Goal: Complete application form

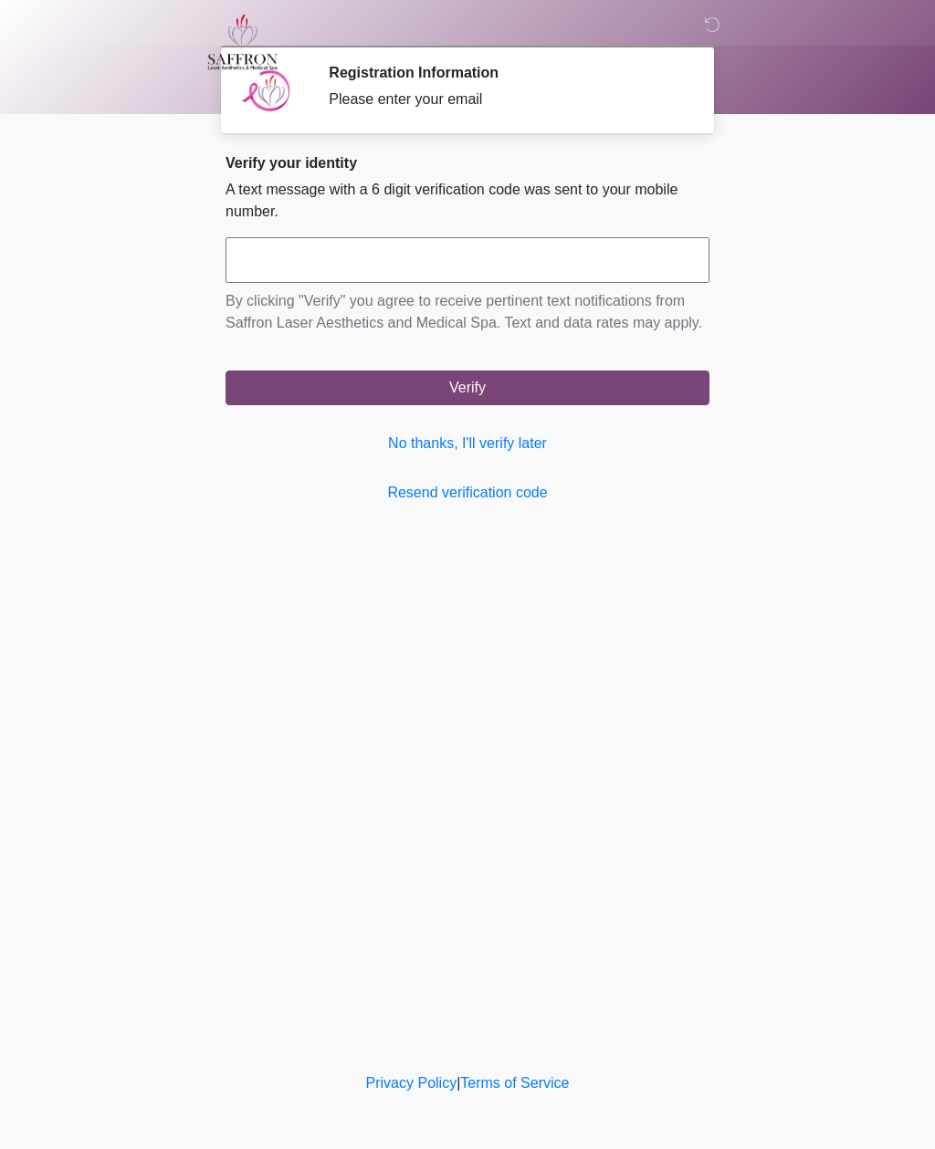
click at [250, 259] on input "text" at bounding box center [468, 260] width 484 height 46
type input "******"
click at [603, 405] on button "Verify" at bounding box center [468, 388] width 484 height 35
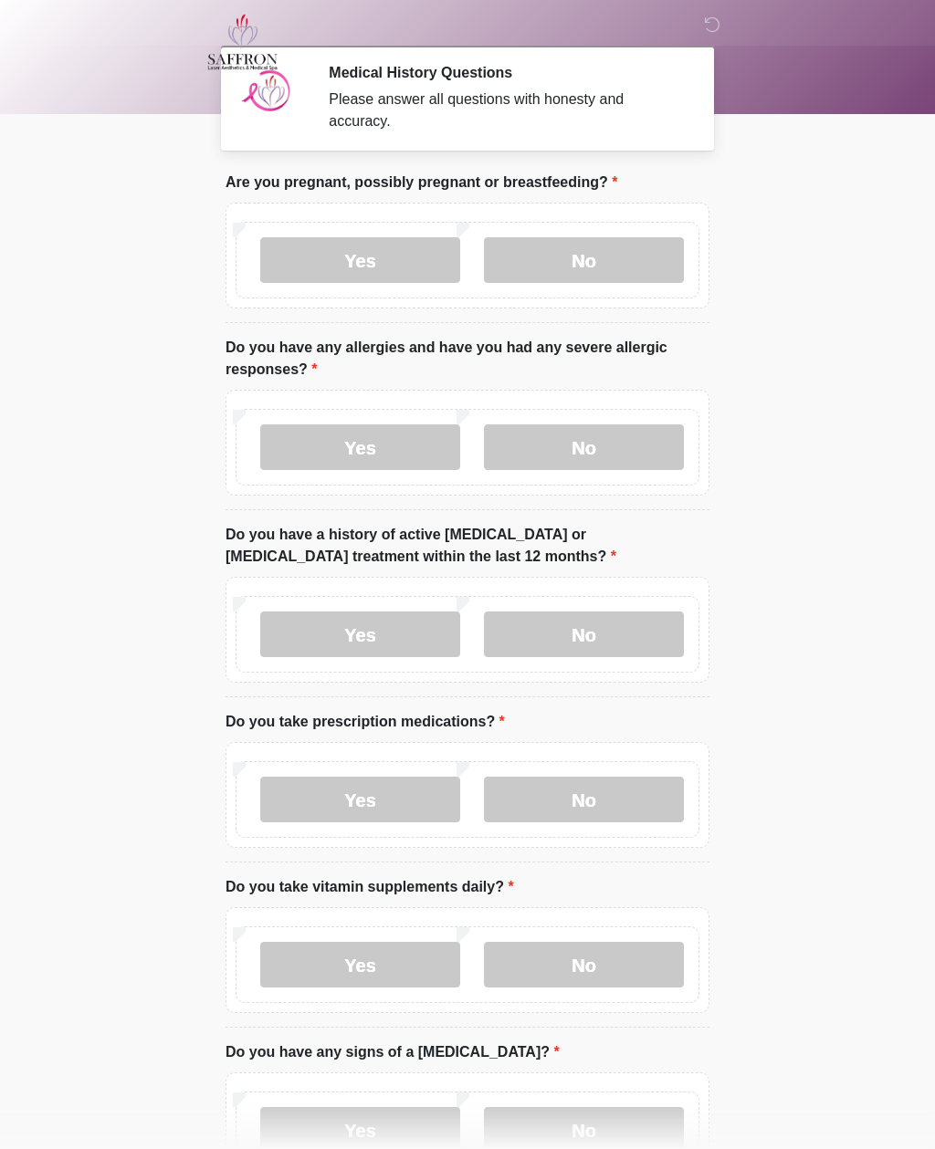
click at [622, 259] on label "No" at bounding box center [584, 260] width 200 height 46
click at [625, 449] on label "No" at bounding box center [584, 448] width 200 height 46
click at [542, 641] on label "No" at bounding box center [584, 635] width 200 height 46
click at [532, 800] on label "No" at bounding box center [584, 800] width 200 height 46
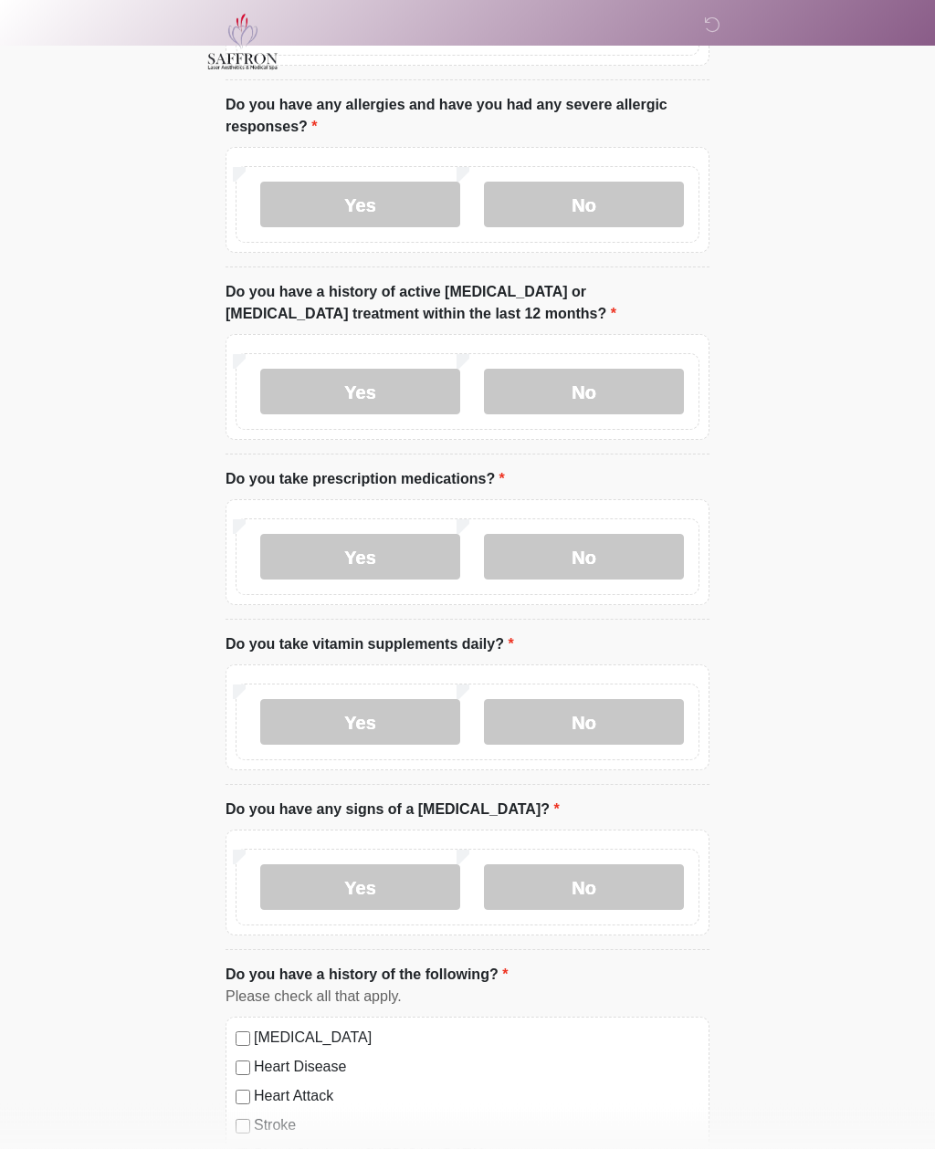
click at [268, 701] on label "Yes" at bounding box center [360, 723] width 200 height 46
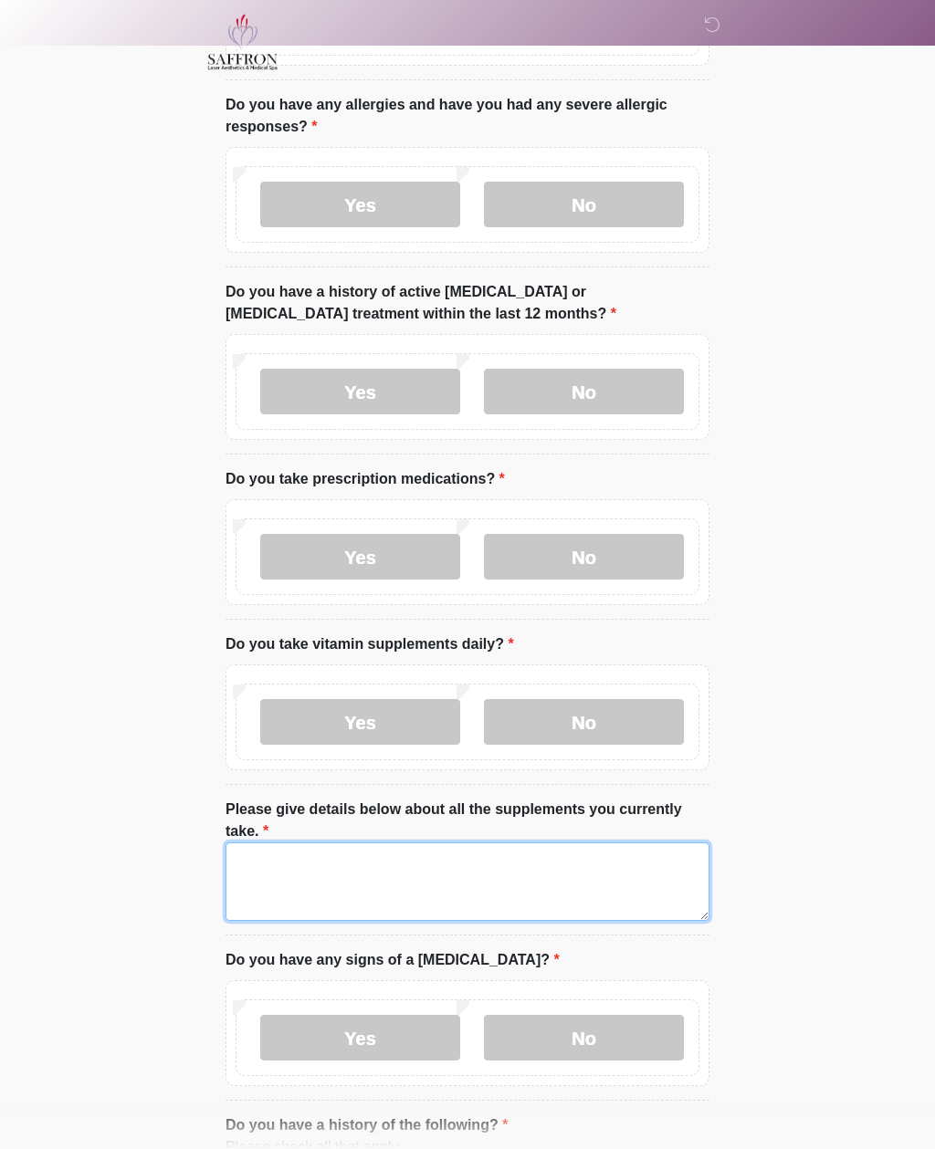
click at [270, 889] on textarea "Please give details below about all the supplements you currently take." at bounding box center [468, 882] width 484 height 79
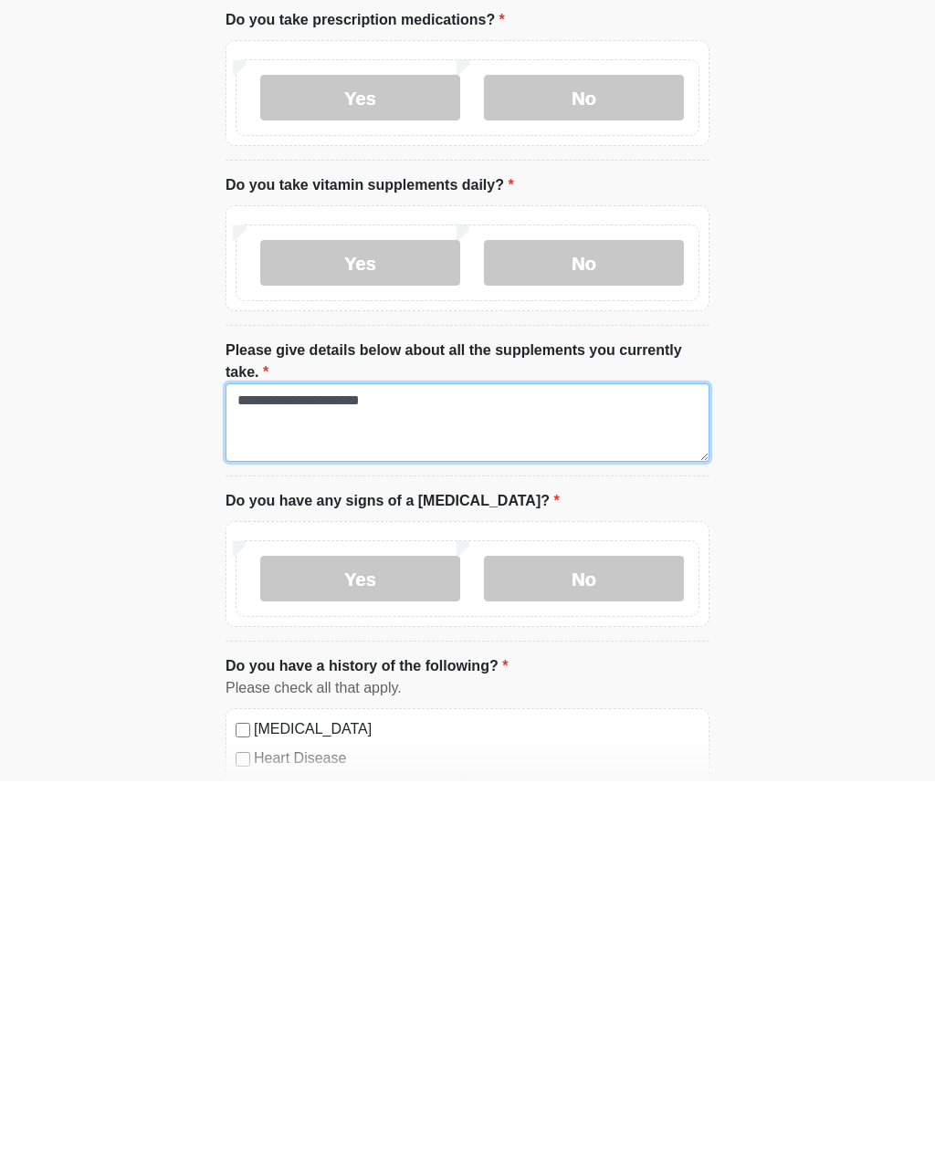
type textarea "**********"
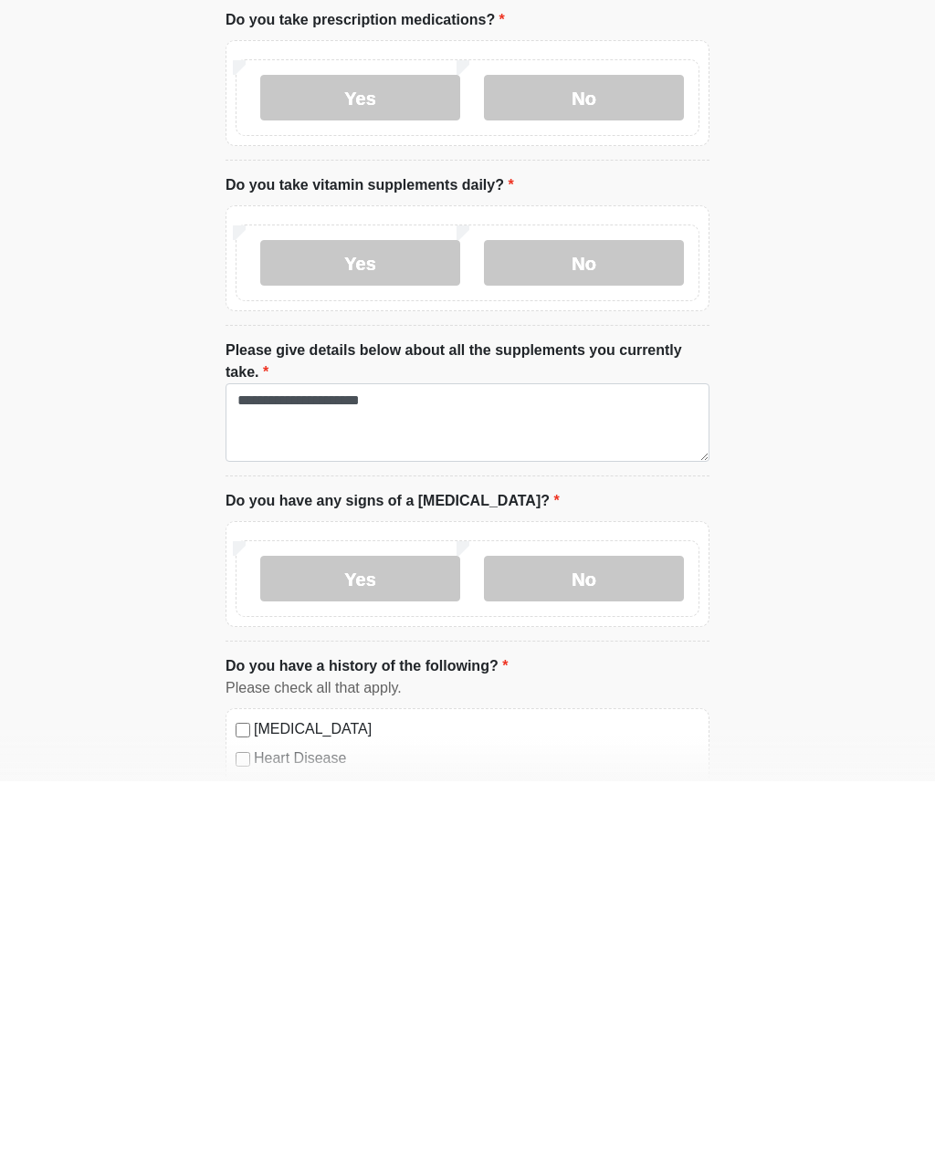
click at [539, 924] on label "No" at bounding box center [584, 947] width 200 height 46
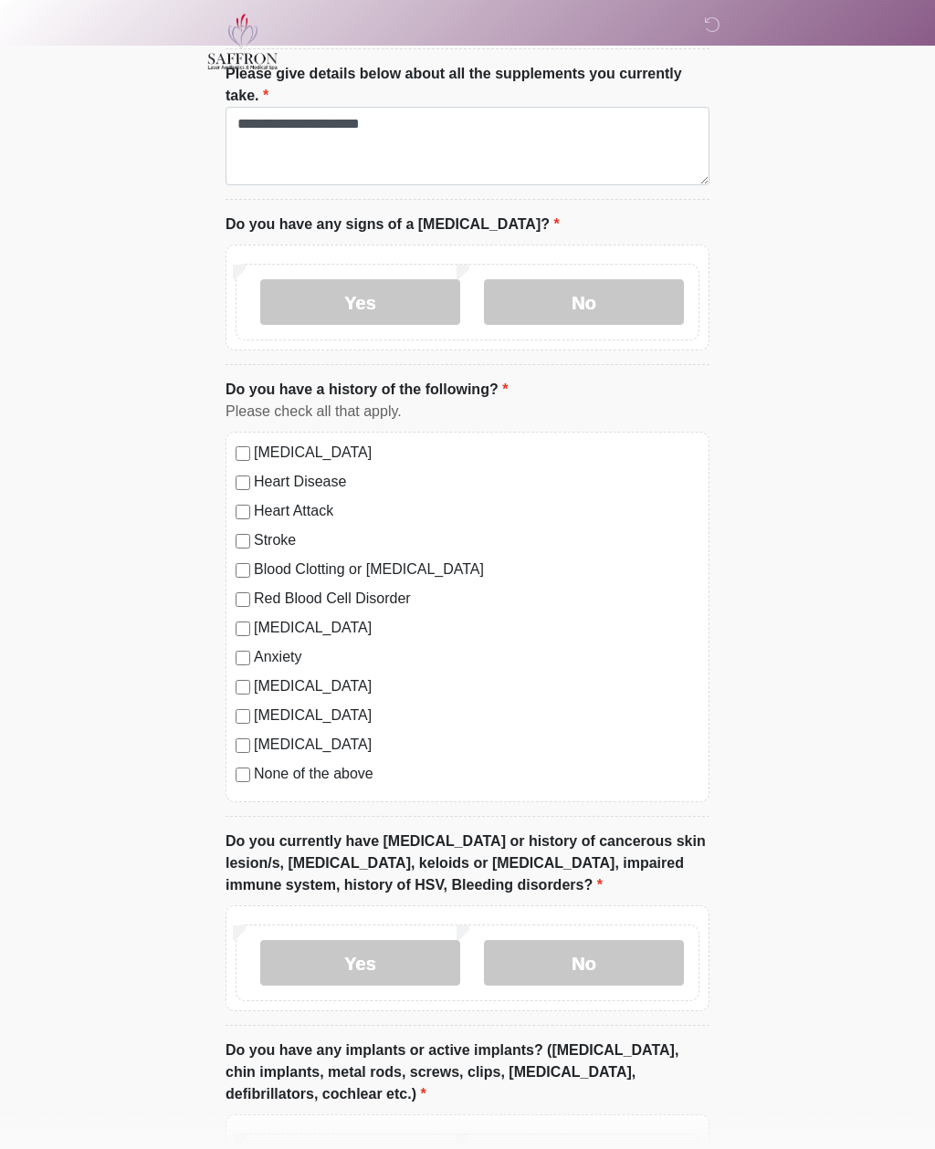
scroll to position [980, 0]
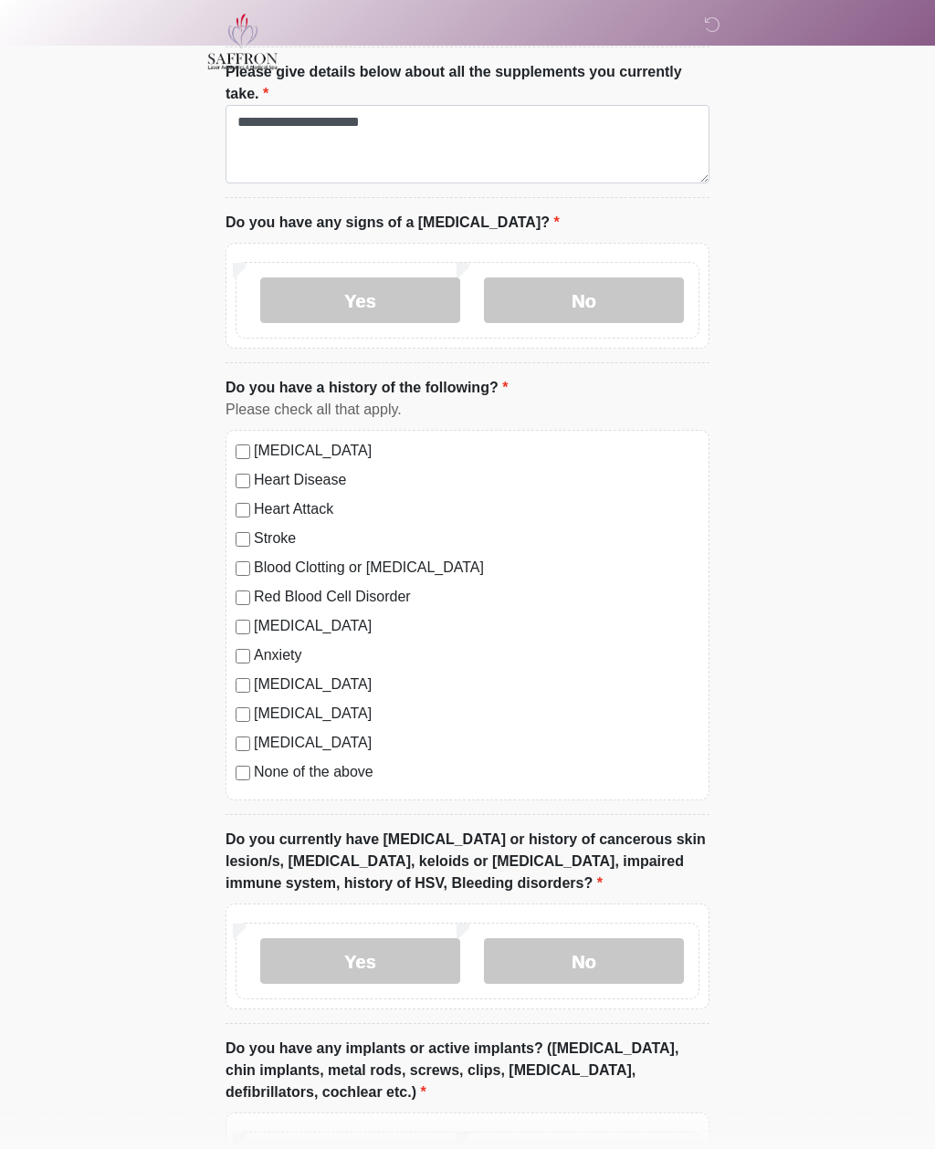
click at [610, 959] on label "No" at bounding box center [584, 962] width 200 height 46
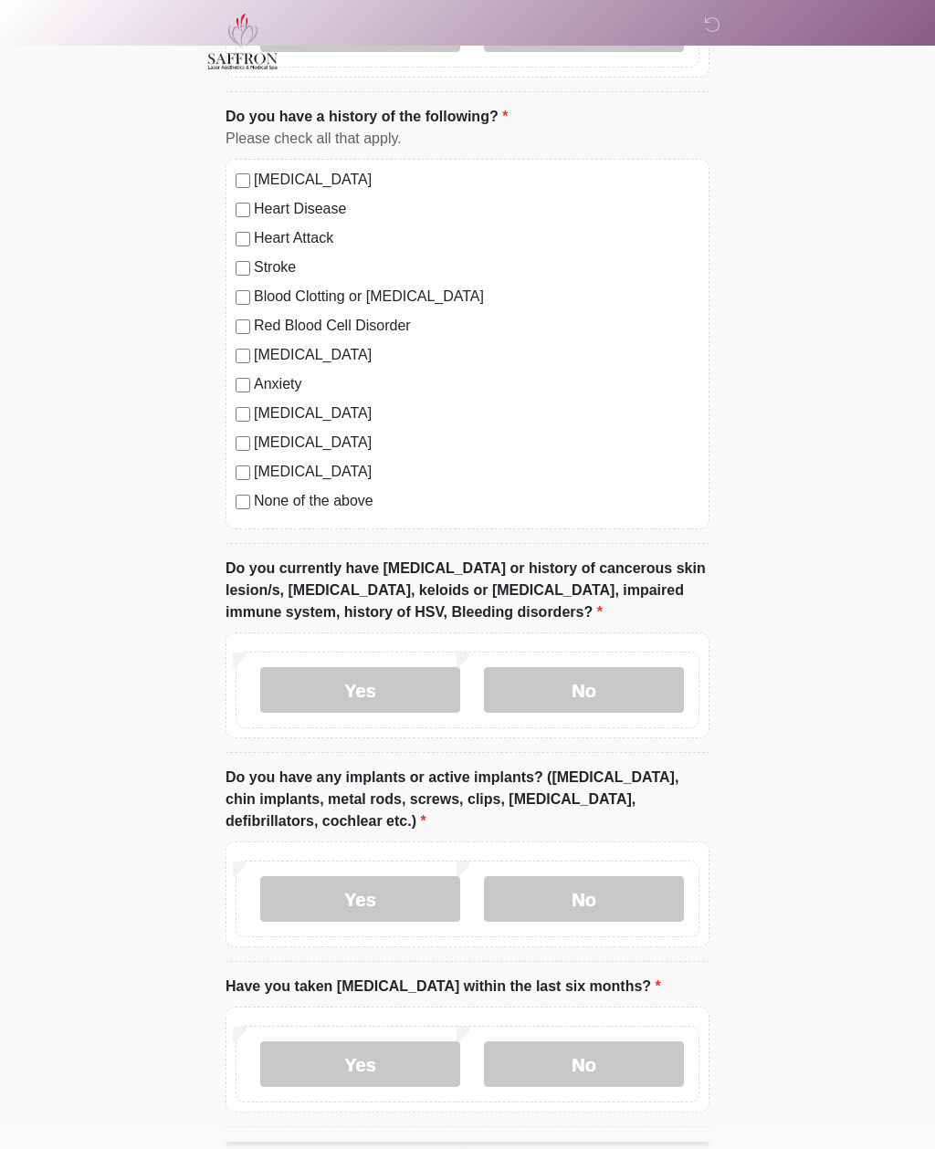
scroll to position [1254, 0]
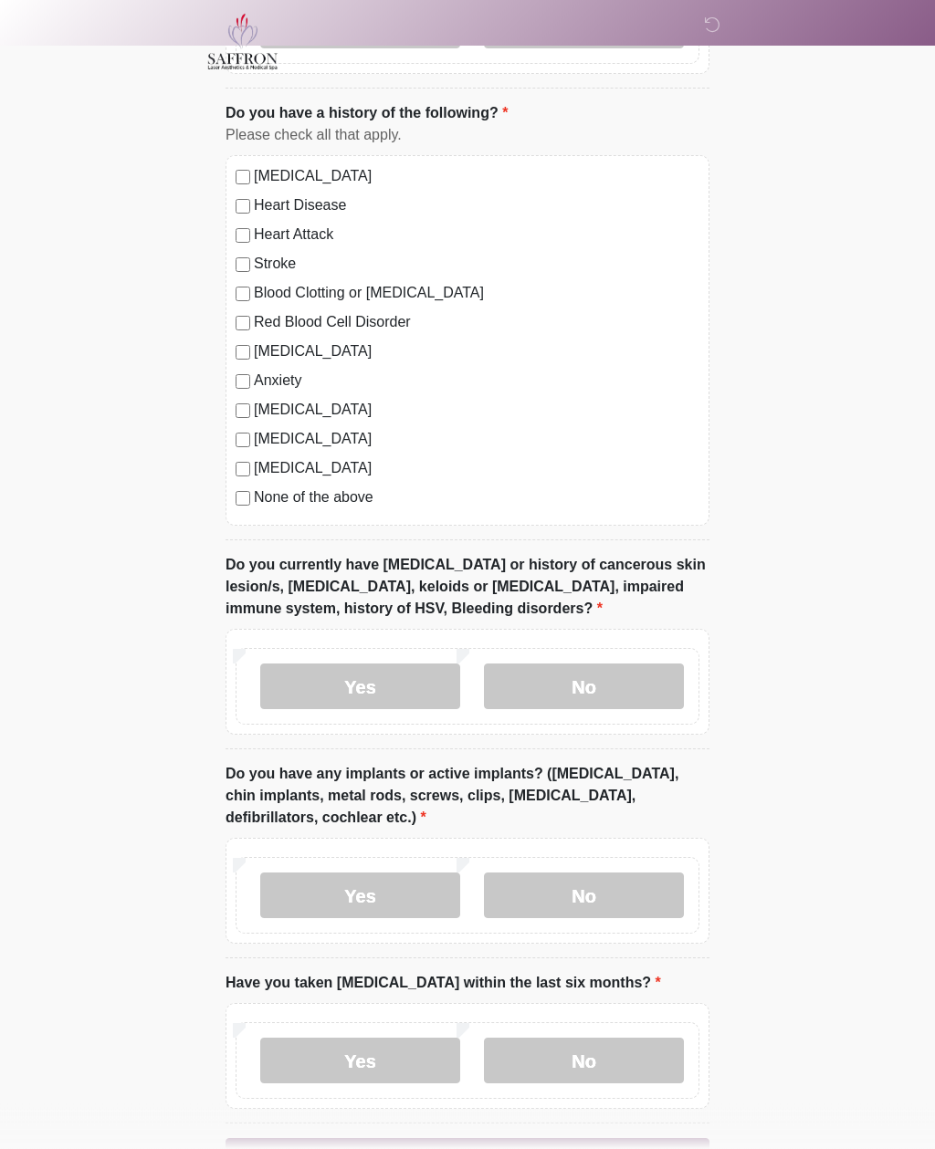
click at [302, 897] on label "Yes" at bounding box center [360, 897] width 200 height 46
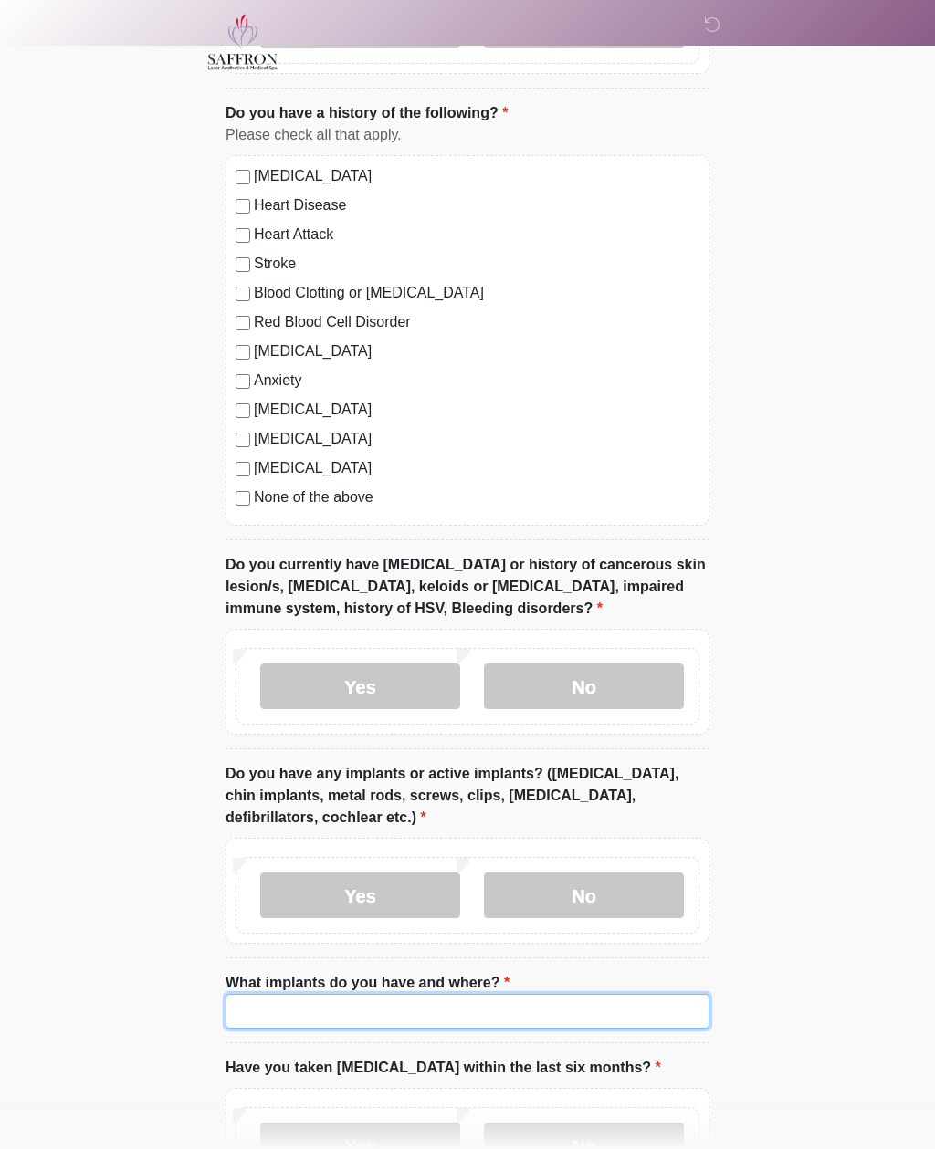
click at [255, 1011] on input "What implants do you have and where?" at bounding box center [468, 1011] width 484 height 35
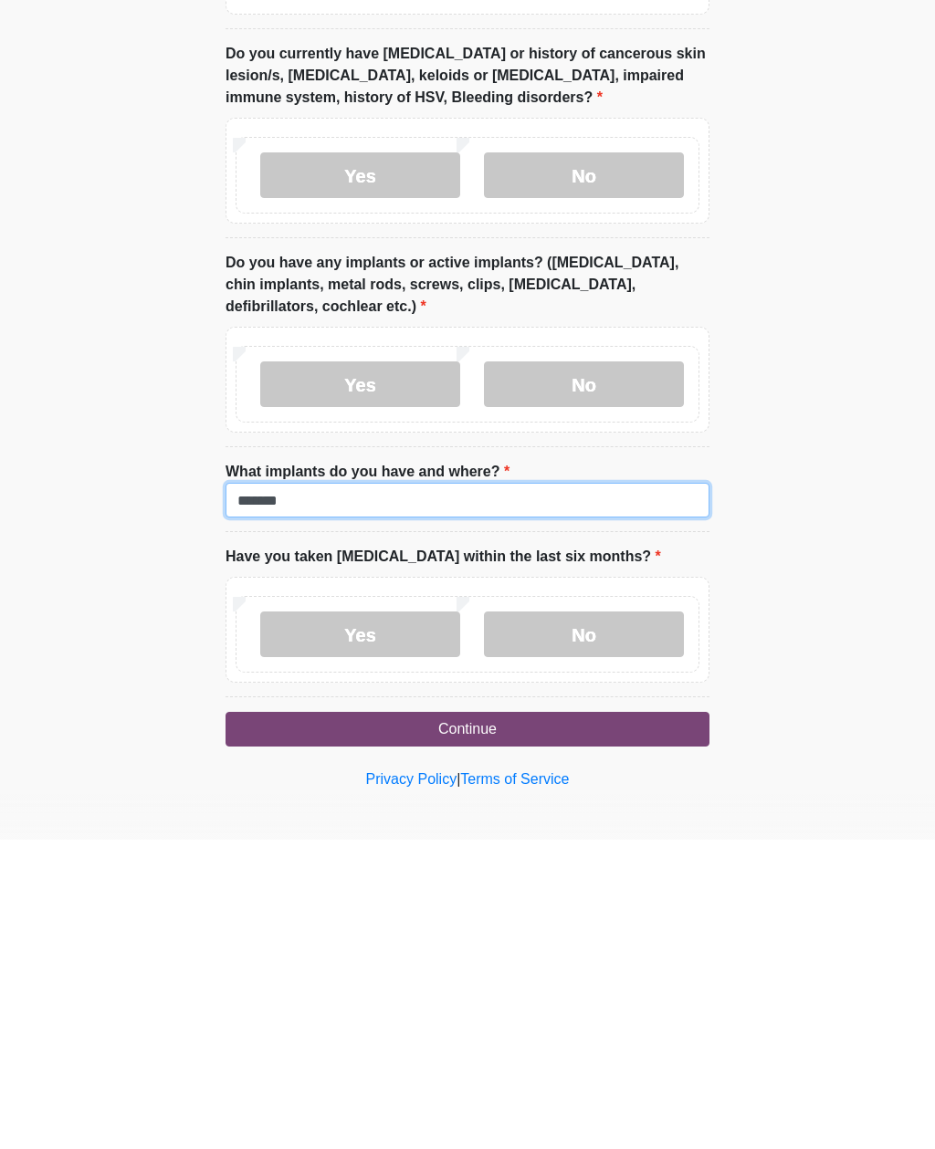
type input "******"
click at [514, 921] on label "No" at bounding box center [584, 944] width 200 height 46
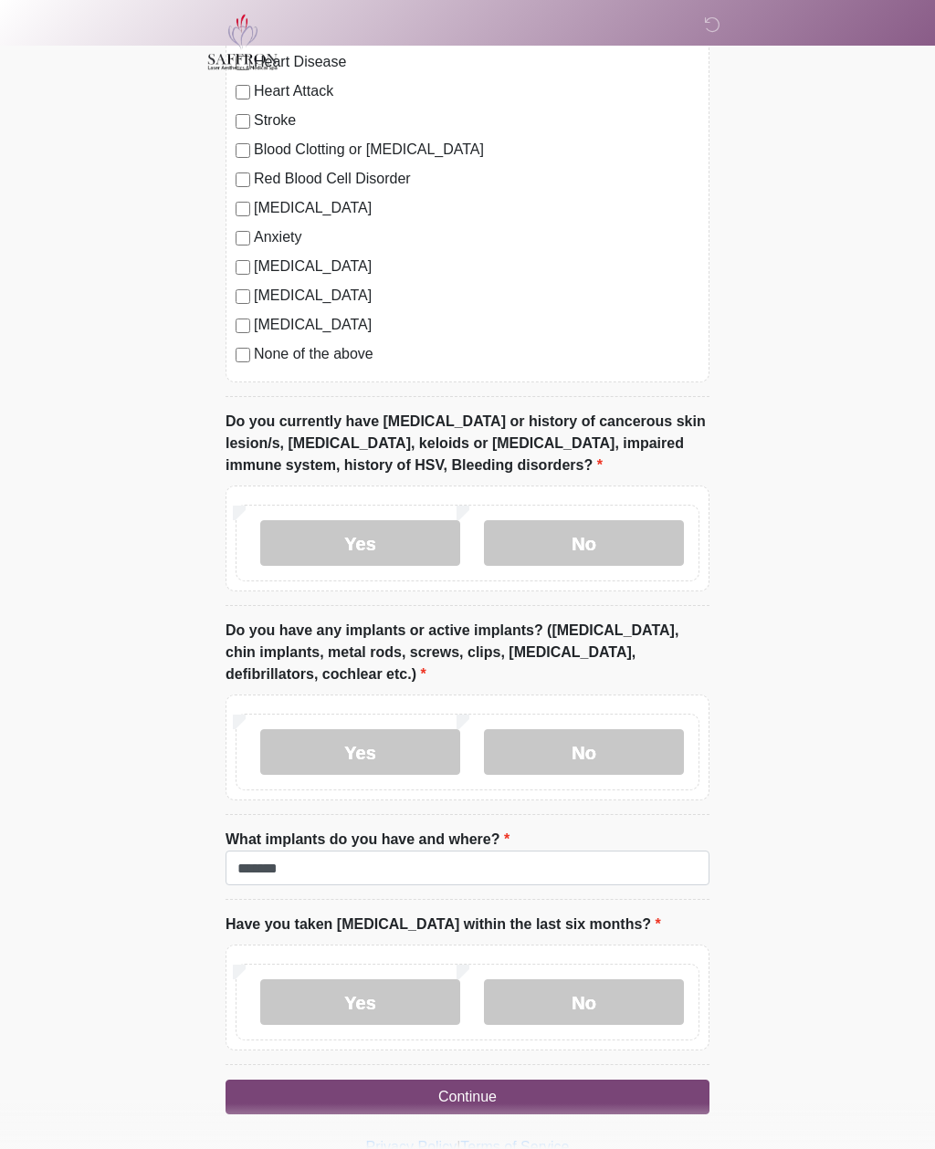
click at [281, 1095] on button "Continue" at bounding box center [468, 1097] width 484 height 35
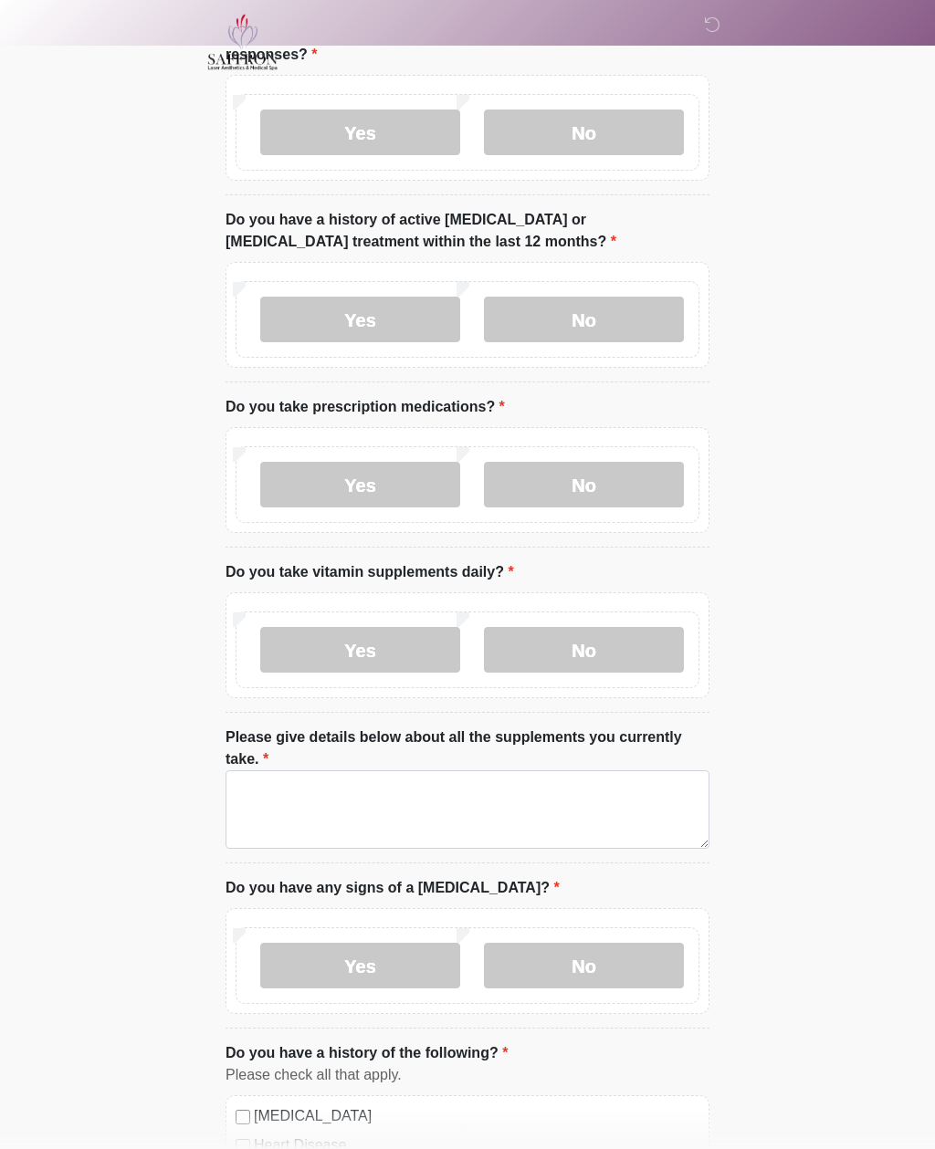
scroll to position [0, 0]
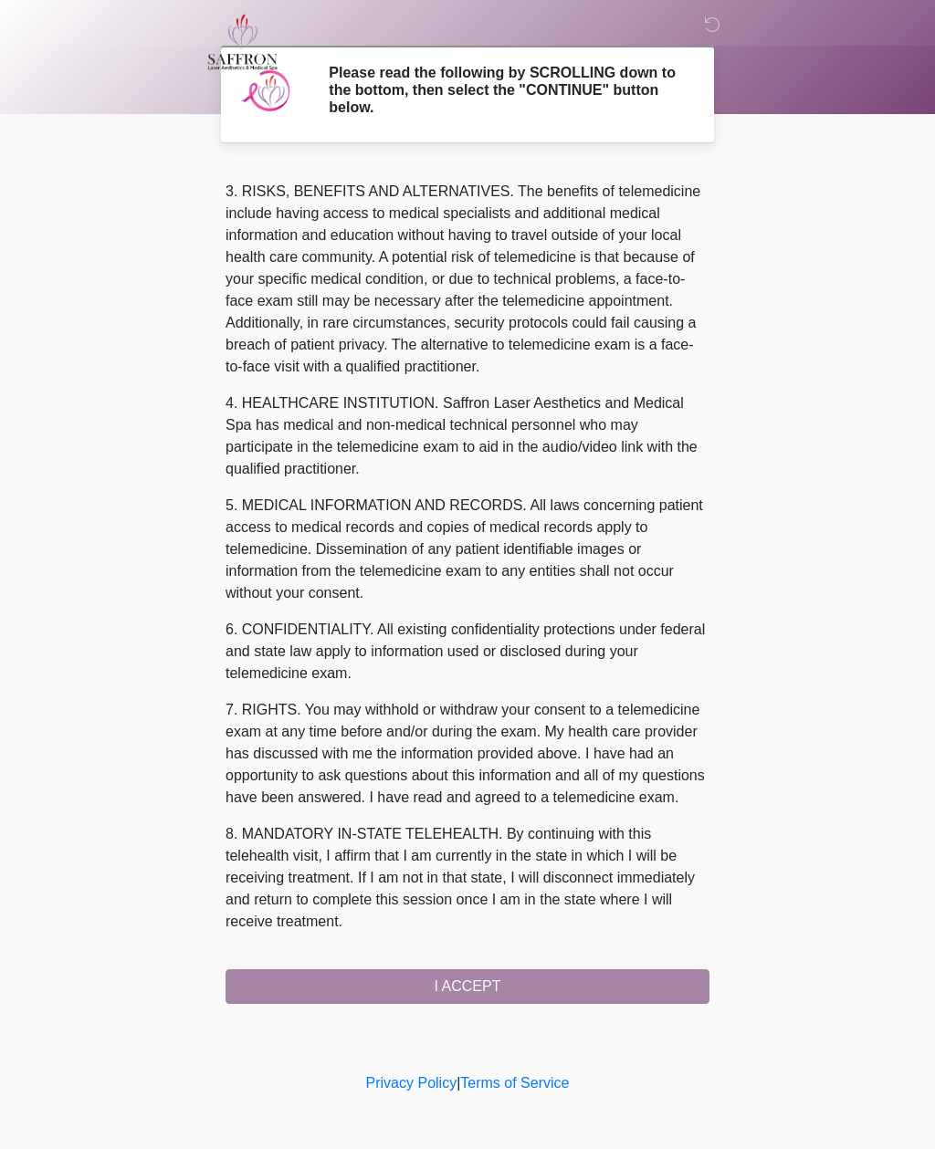
click at [273, 985] on button "I ACCEPT" at bounding box center [468, 987] width 484 height 35
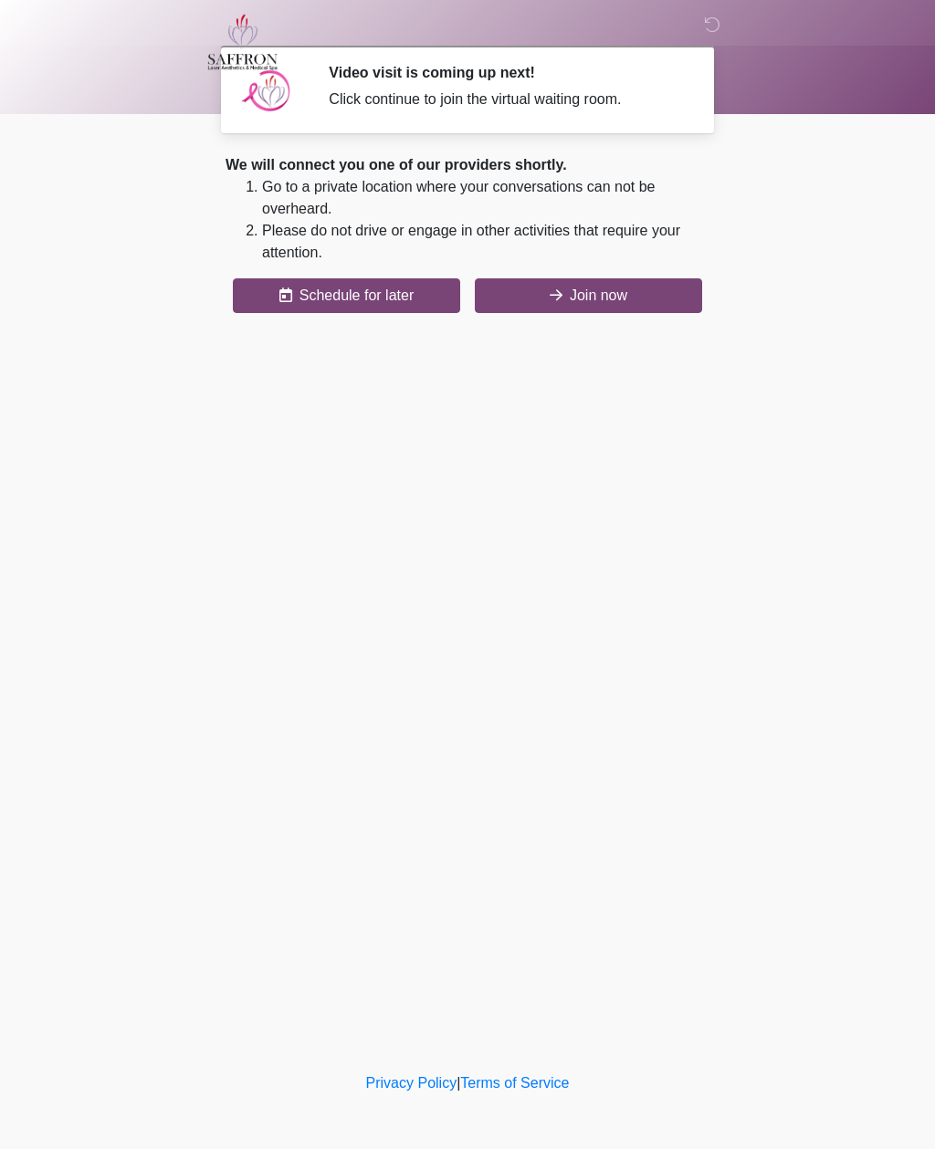
click at [572, 297] on button "Join now" at bounding box center [588, 295] width 227 height 35
